Goal: Task Accomplishment & Management: Manage account settings

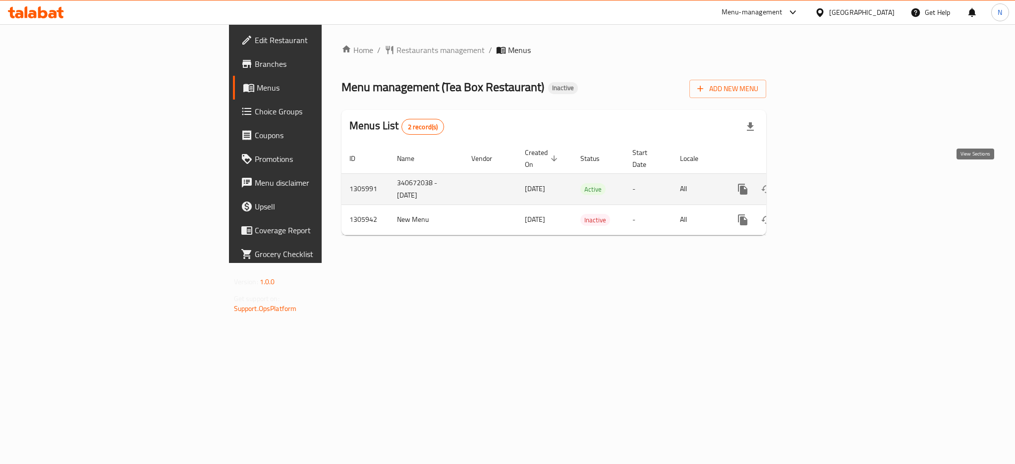
click at [819, 185] on icon "enhanced table" at bounding box center [814, 189] width 9 height 9
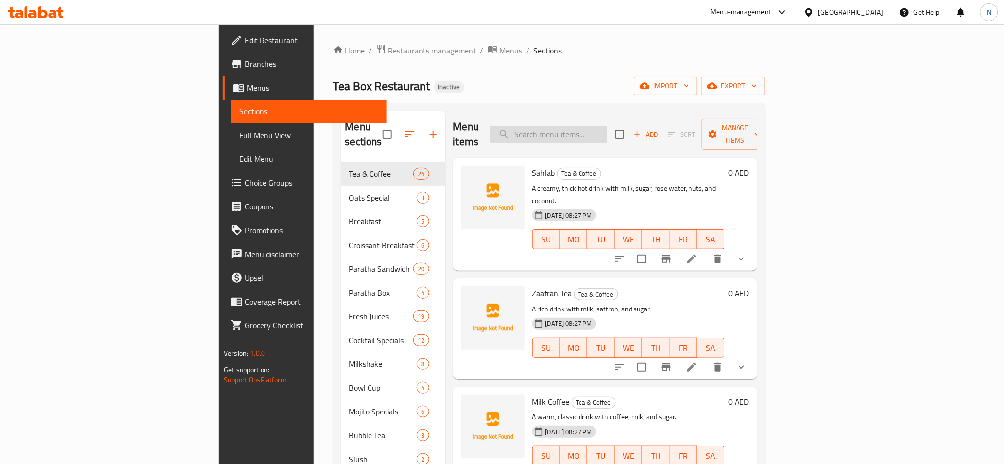
click at [608, 126] on input "search" at bounding box center [549, 134] width 117 height 17
paste input "Tea Box Special Bowl Cup"
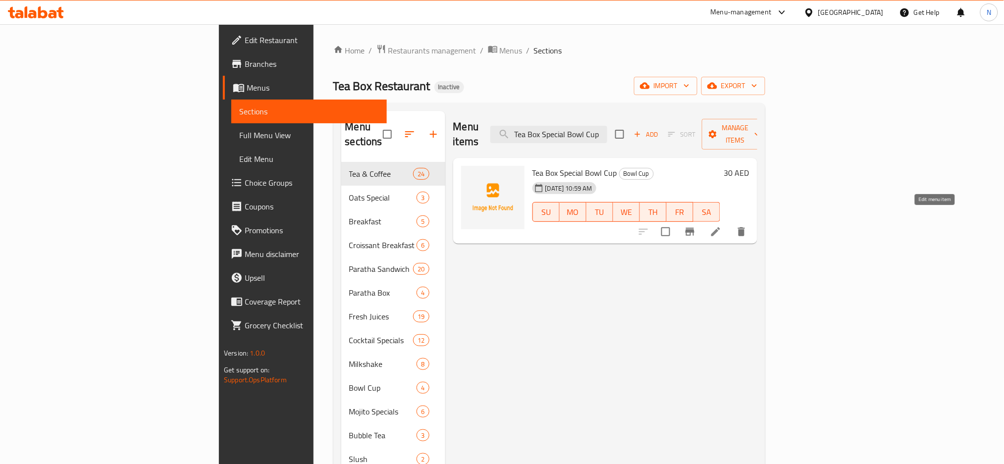
type input "Tea Box Special Bowl Cup"
click at [722, 226] on icon at bounding box center [716, 232] width 12 height 12
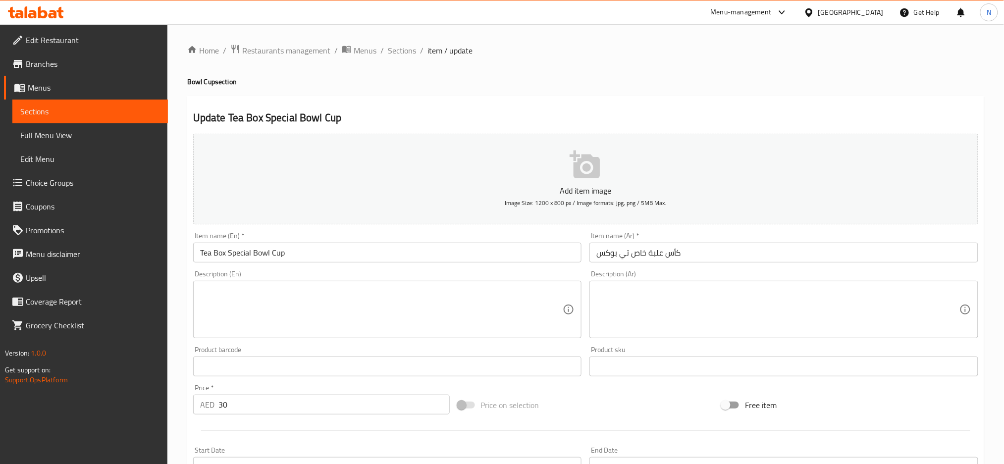
click at [511, 281] on div "Description (En)" at bounding box center [387, 309] width 389 height 57
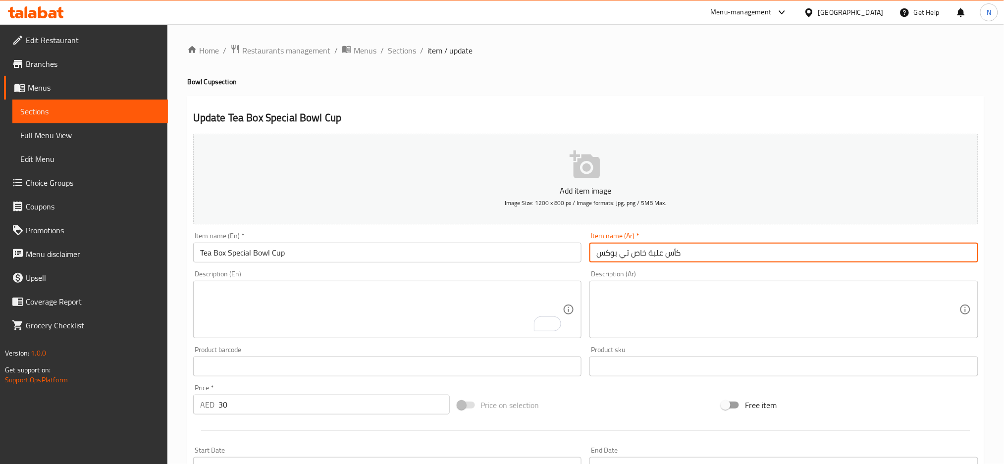
click at [667, 255] on input "كأس علبة خاص تي بوكس" at bounding box center [784, 253] width 389 height 20
type input "ج"
type input "كوب جاط سبيشيال بوكس شاي"
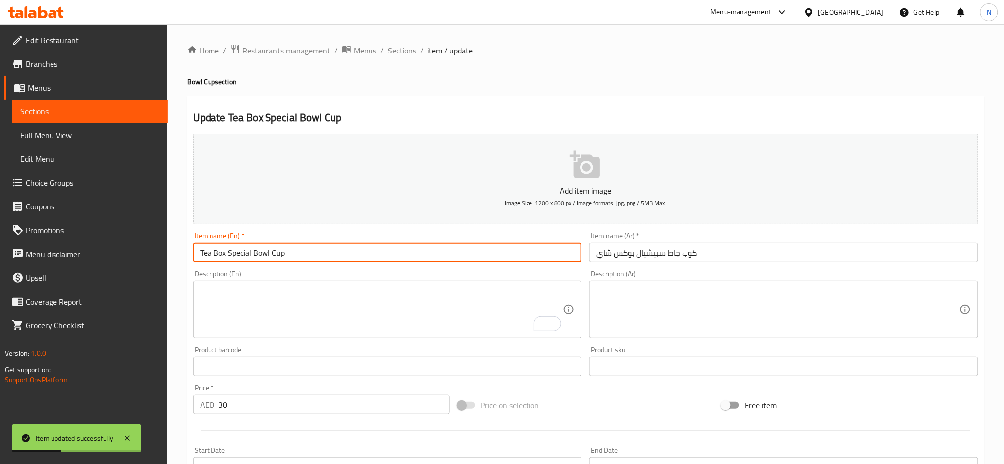
click at [386, 250] on input "Tea Box Special Bowl Cup" at bounding box center [387, 253] width 389 height 20
click at [494, 255] on input "Tea Box Special Bowl Cup" at bounding box center [387, 253] width 389 height 20
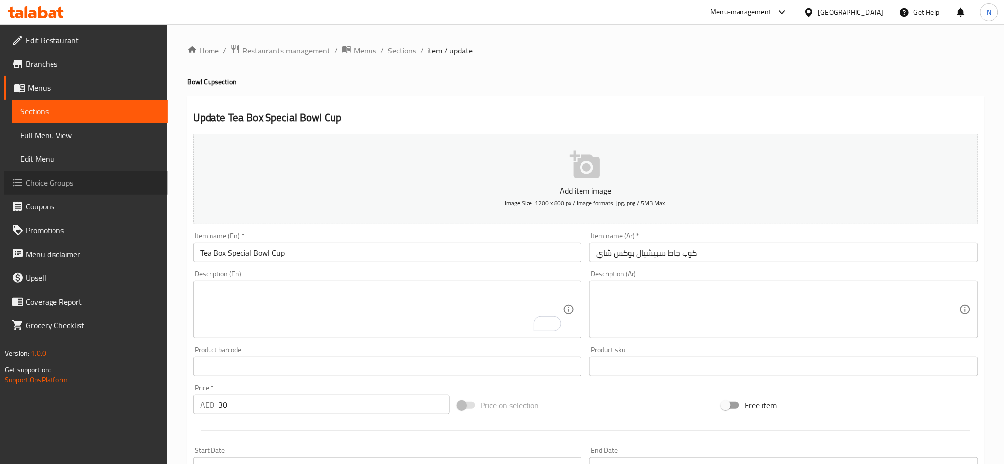
click at [85, 178] on span "Choice Groups" at bounding box center [93, 183] width 134 height 12
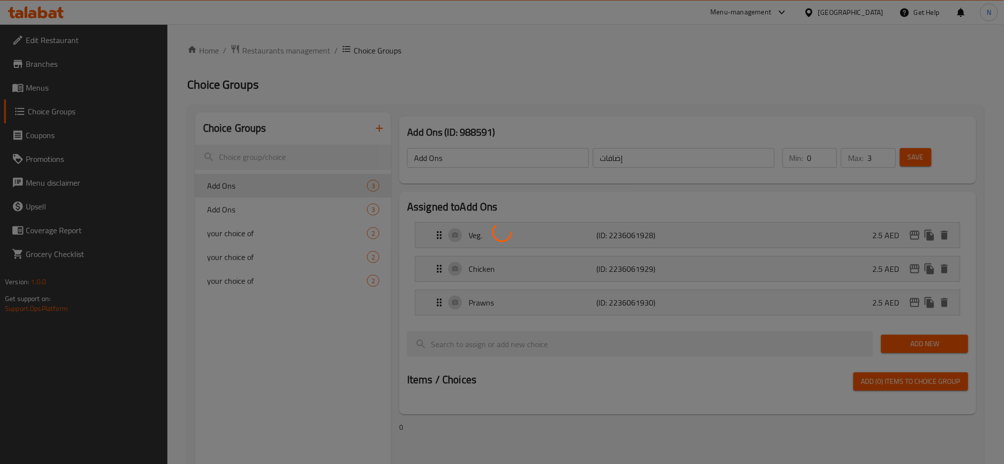
click at [381, 215] on div at bounding box center [502, 232] width 1004 height 464
click at [686, 100] on div at bounding box center [502, 232] width 1004 height 464
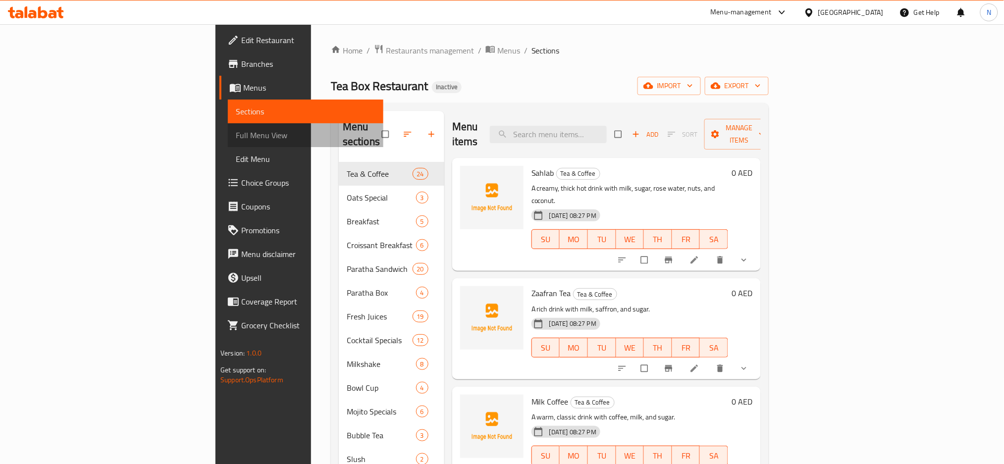
click at [236, 137] on span "Full Menu View" at bounding box center [306, 135] width 140 height 12
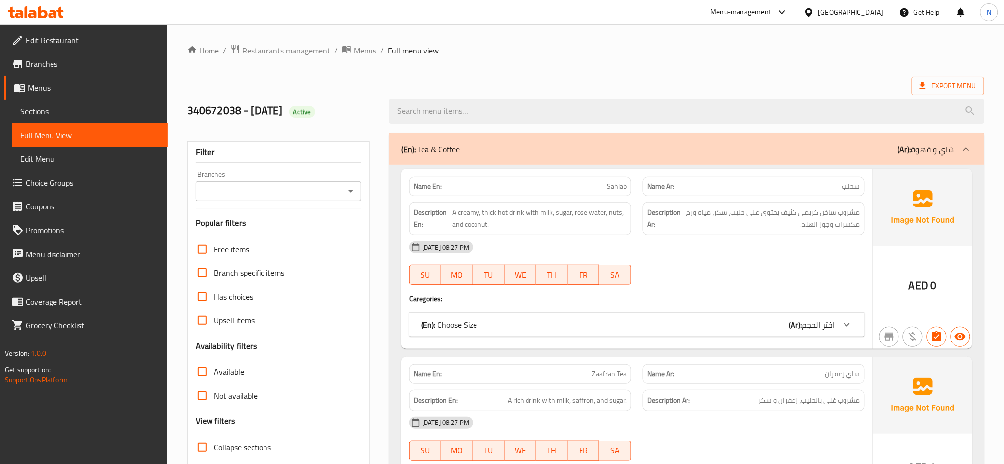
click at [262, 444] on span "Collapse sections" at bounding box center [242, 448] width 57 height 12
click at [214, 444] on input "Collapse sections" at bounding box center [202, 448] width 24 height 24
checkbox input "true"
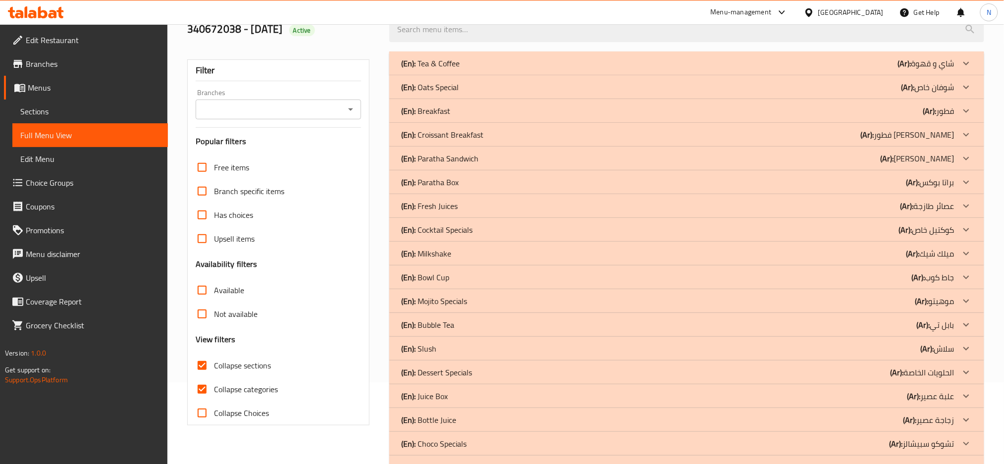
scroll to position [92, 0]
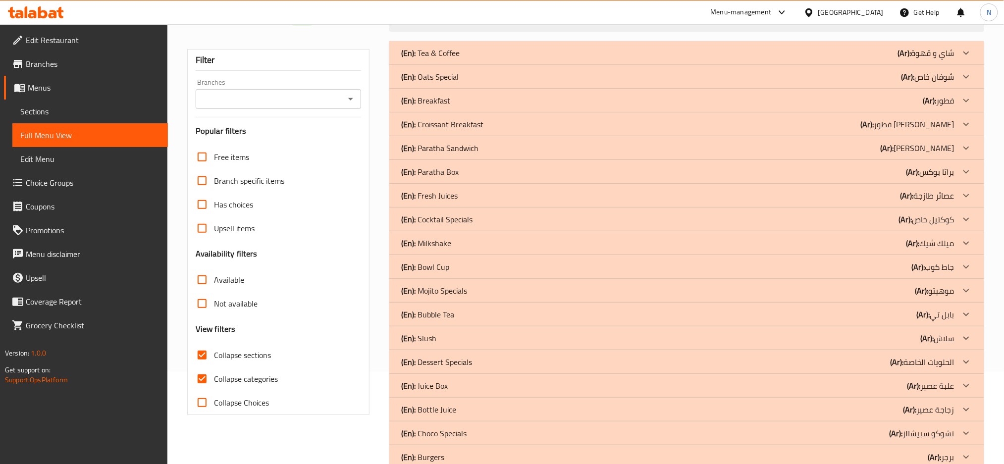
click at [216, 373] on span "Collapse categories" at bounding box center [246, 379] width 64 height 12
click at [214, 373] on input "Collapse categories" at bounding box center [202, 379] width 24 height 24
checkbox input "false"
click at [421, 59] on p "(En): Bowl Cup" at bounding box center [430, 53] width 58 height 12
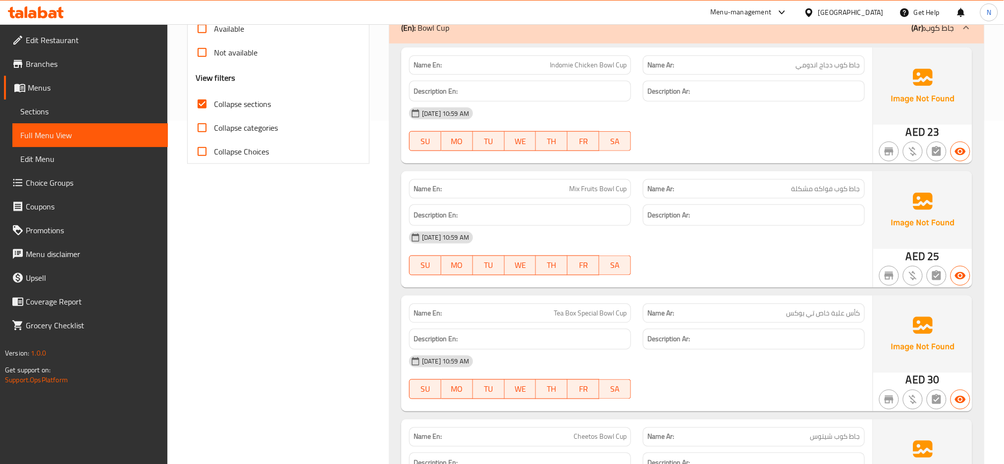
scroll to position [343, 0]
click at [572, 317] on span "Tea Box Special Bowl Cup" at bounding box center [590, 314] width 73 height 10
copy span "Tea Box Special Bowl Cup"
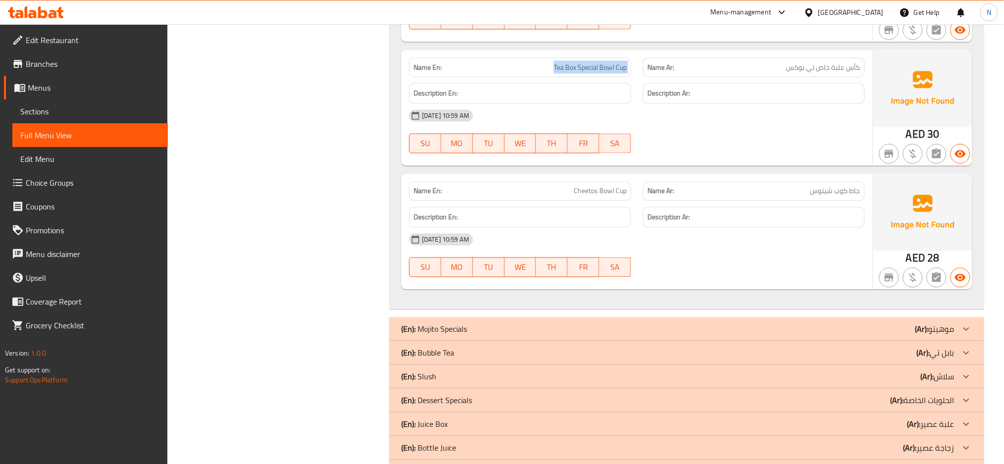
scroll to position [593, 0]
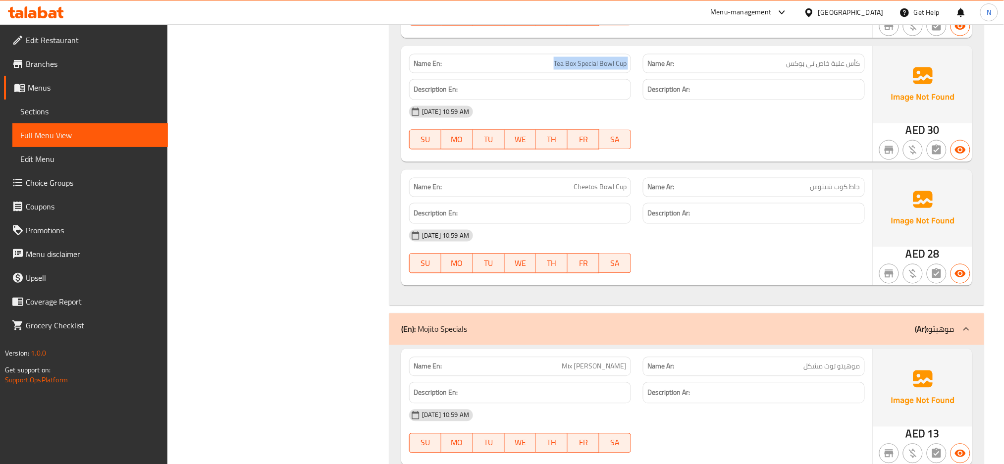
click at [586, 66] on span "Tea Box Special Bowl Cup" at bounding box center [590, 63] width 73 height 10
copy span "Tea Box Special Bowl Cup"
click at [471, 290] on div "Name En: Indomie Chicken Bowl Cup Name Ar: جاط كوب دجاج اندومي Description En: …" at bounding box center [686, 50] width 595 height 512
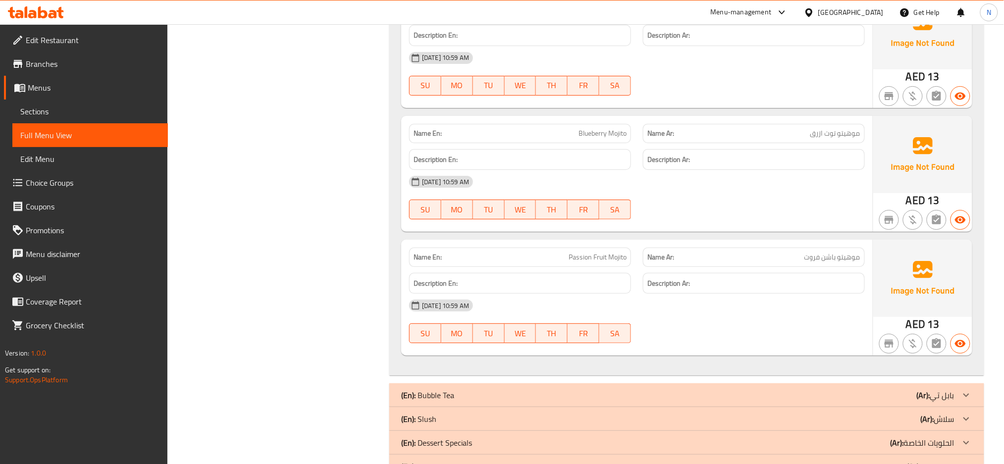
scroll to position [1324, 0]
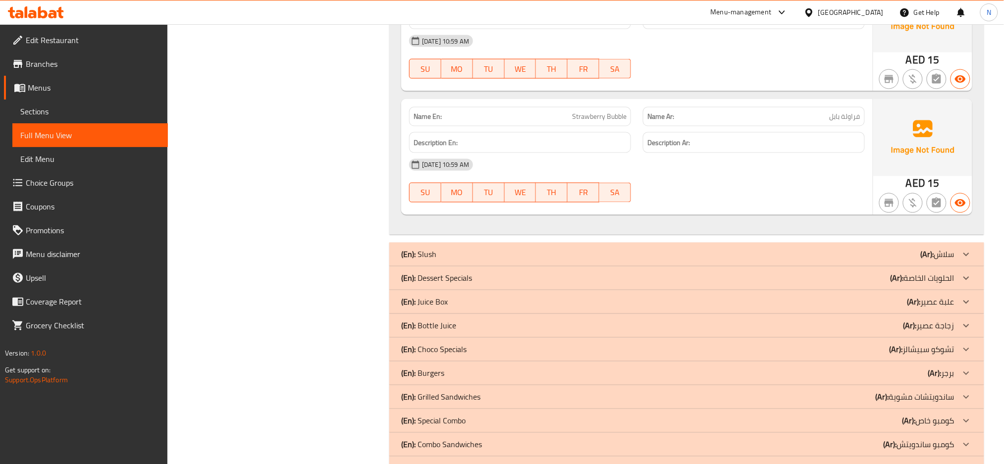
scroll to position [1918, 0]
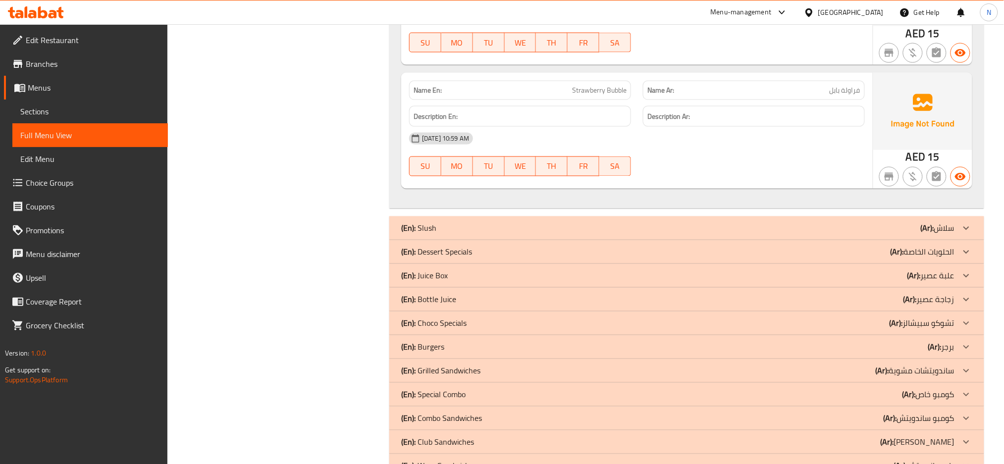
click at [667, 240] on div "(En): Dessert Specials (Ar): الحلويات الخاصة Name En: Royal Falooda Name Ar: فا…" at bounding box center [686, 252] width 595 height 24
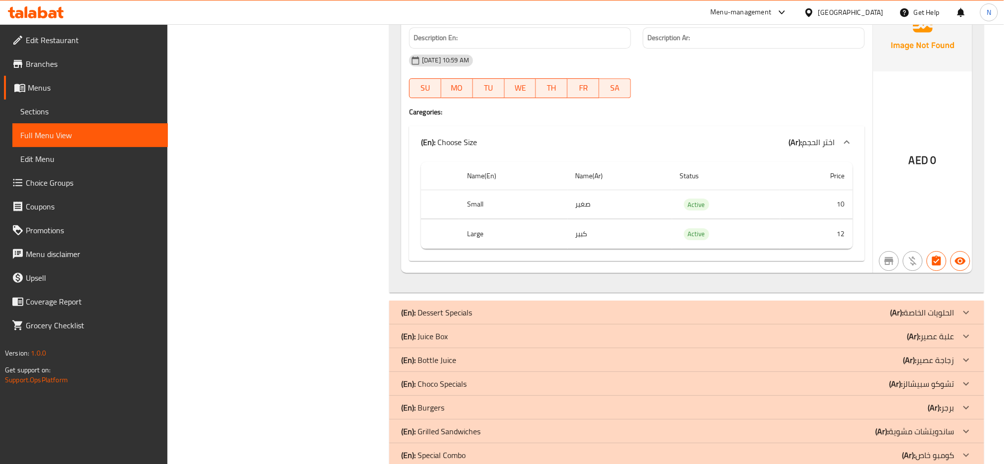
scroll to position [2502, 0]
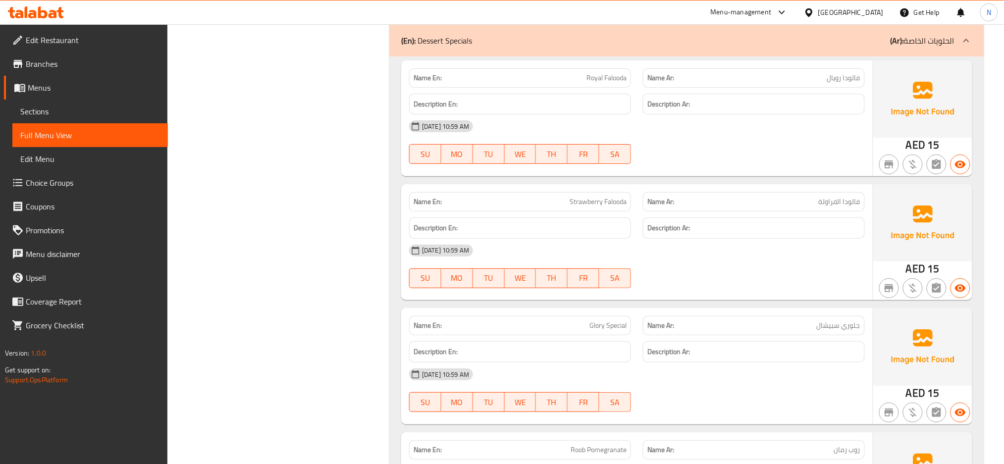
scroll to position [2740, 0]
copy span "Royal Falooda"
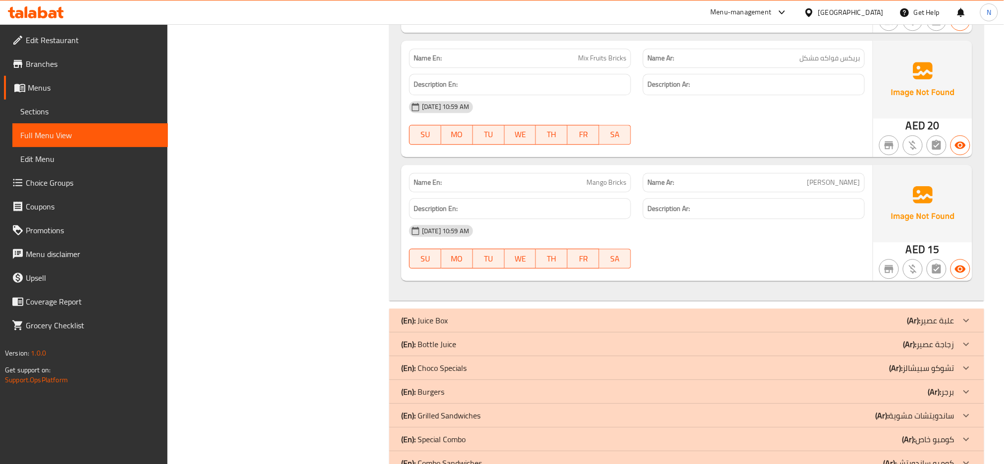
scroll to position [3628, 0]
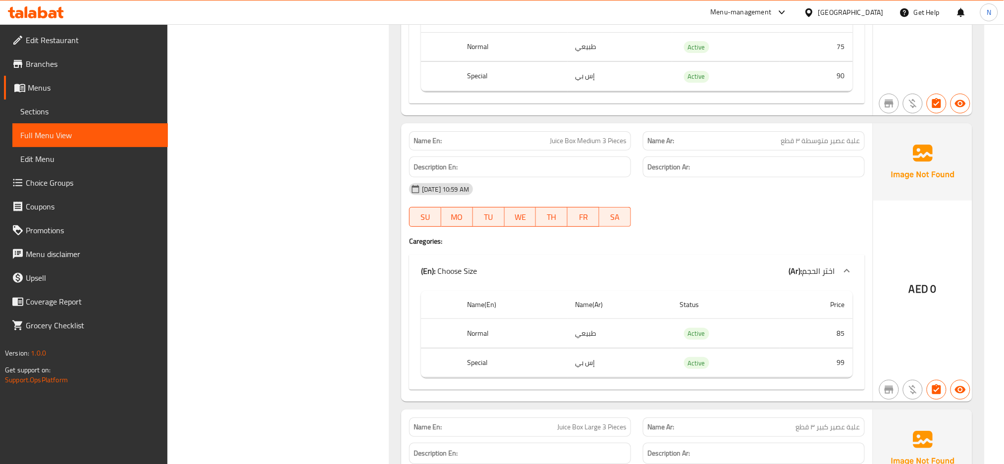
scroll to position [4169, 0]
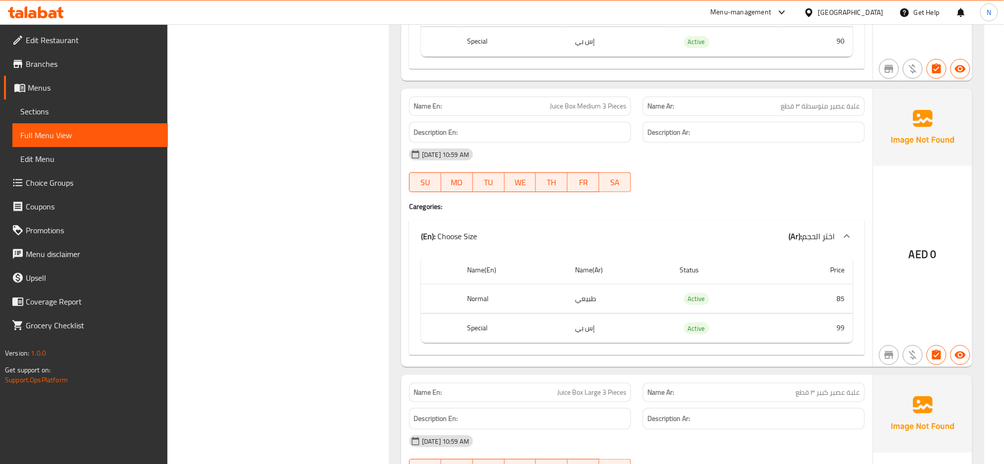
copy th "Normal"
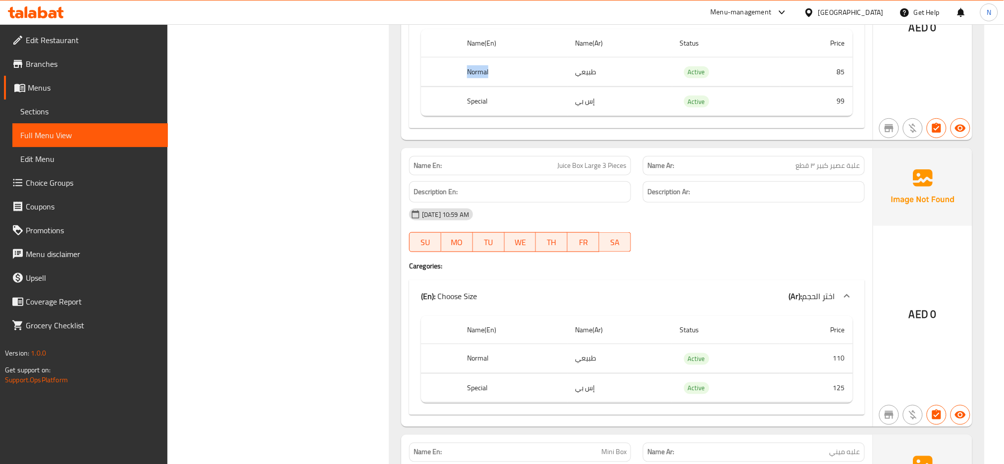
scroll to position [4398, 0]
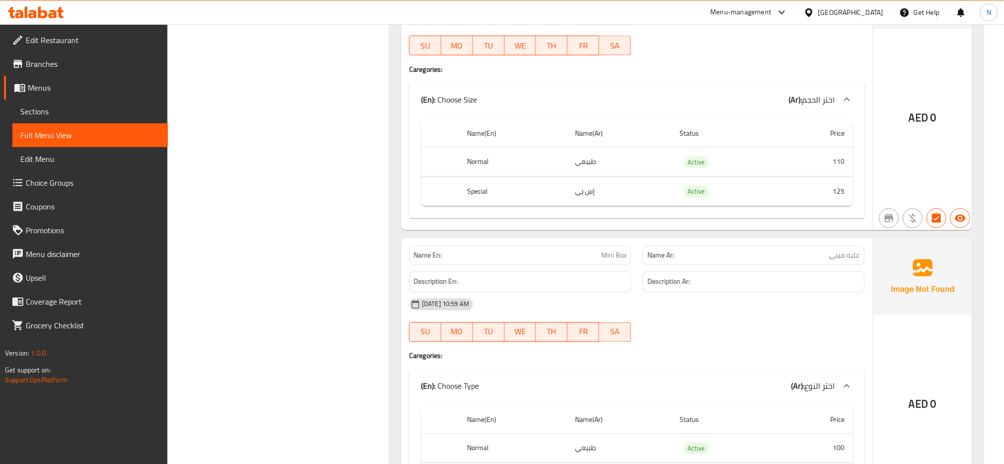
scroll to position [4745, 0]
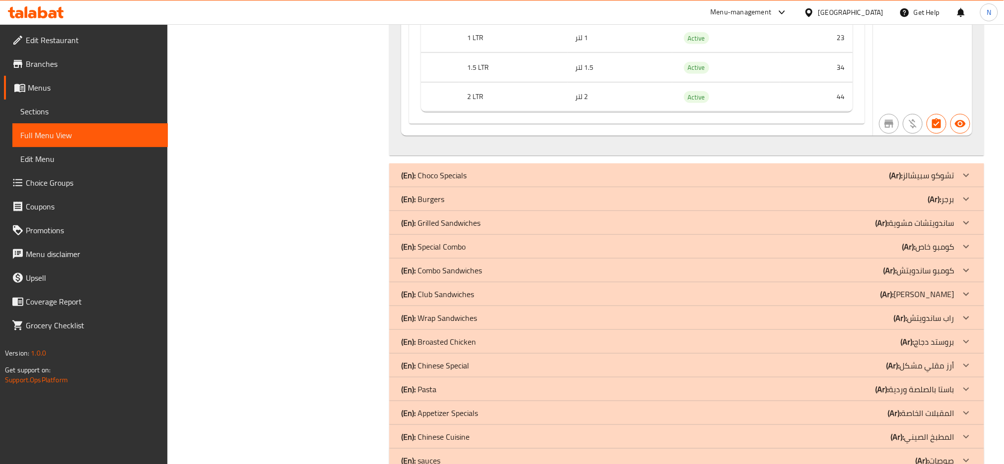
scroll to position [5694, 0]
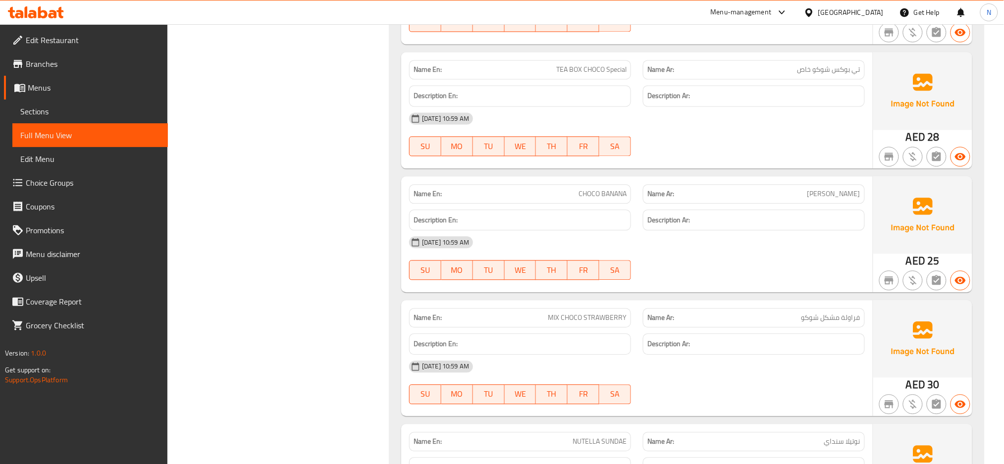
scroll to position [6182, 0]
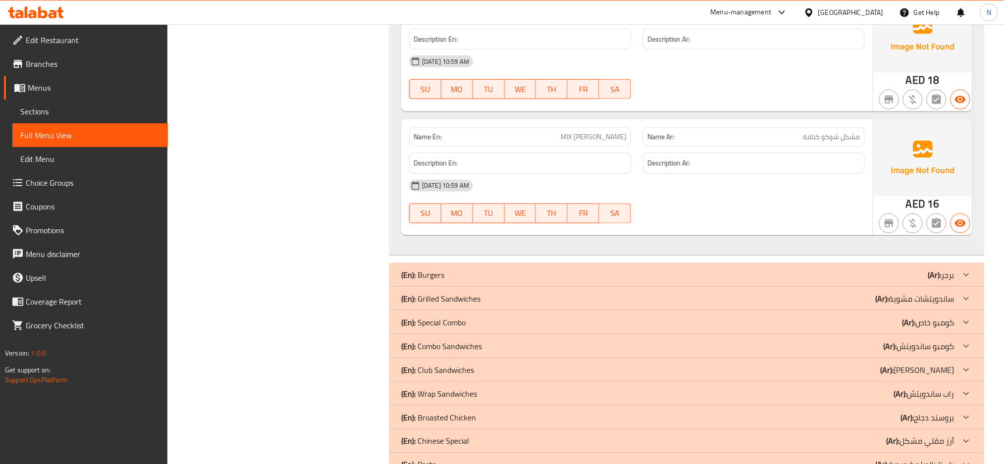
scroll to position [7129, 0]
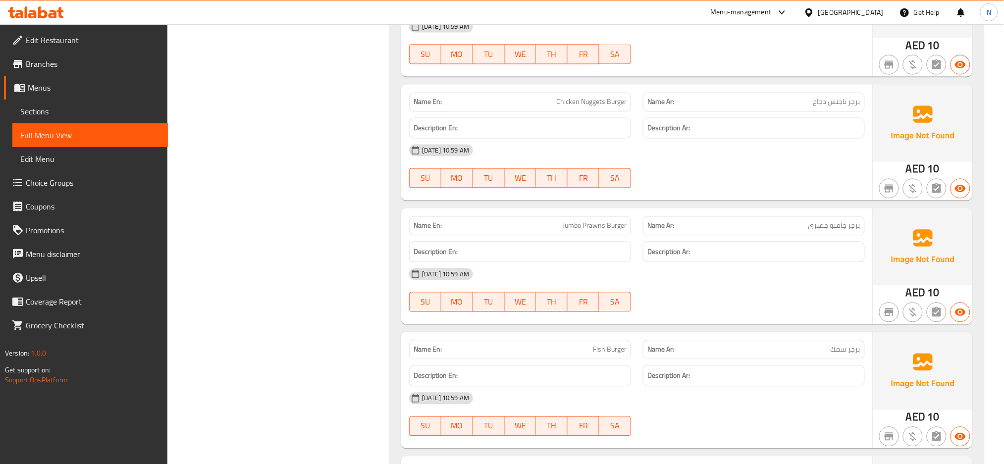
scroll to position [8849, 0]
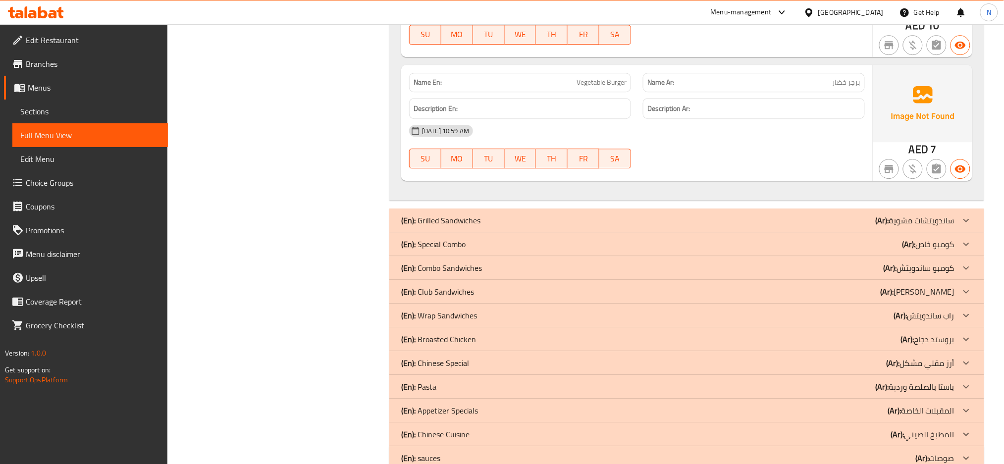
scroll to position [9267, 0]
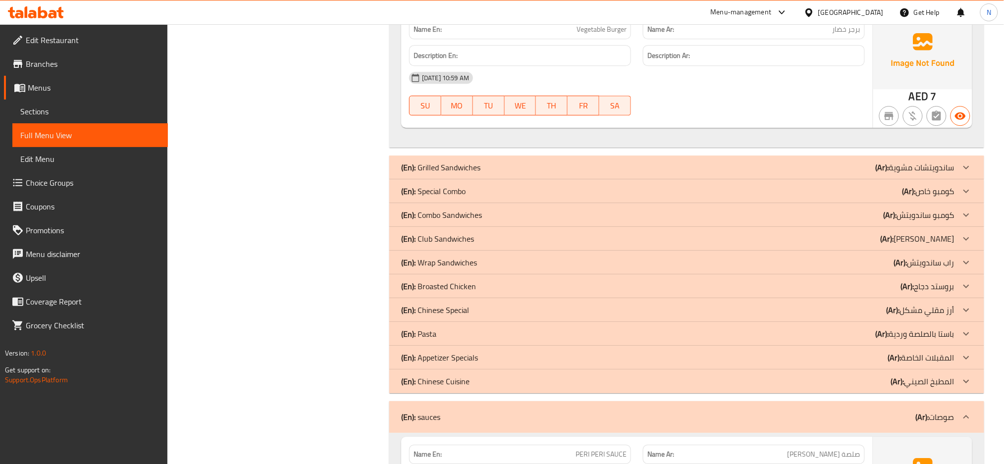
scroll to position [9254, 0]
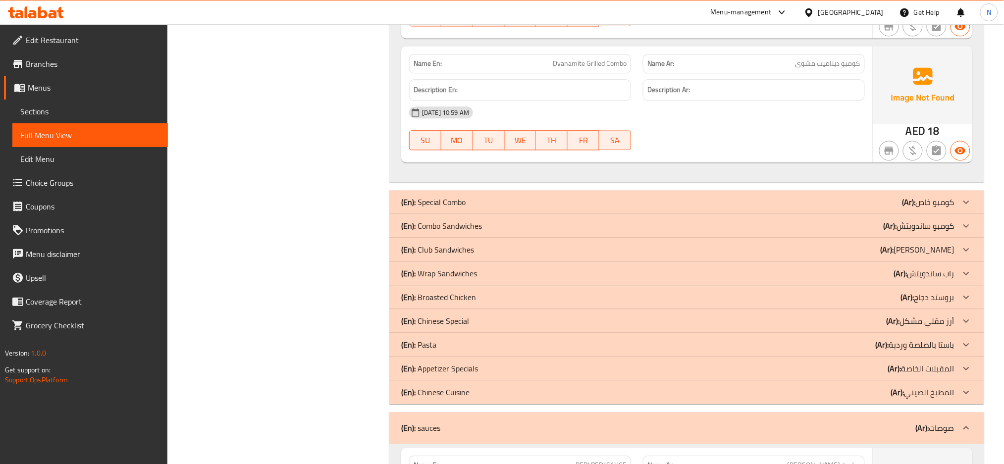
scroll to position [10415, 0]
